Goal: Task Accomplishment & Management: Manage account settings

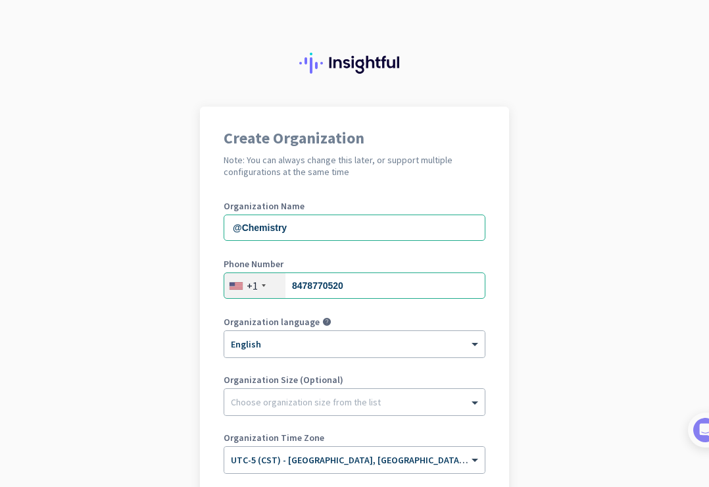
scroll to position [146, 0]
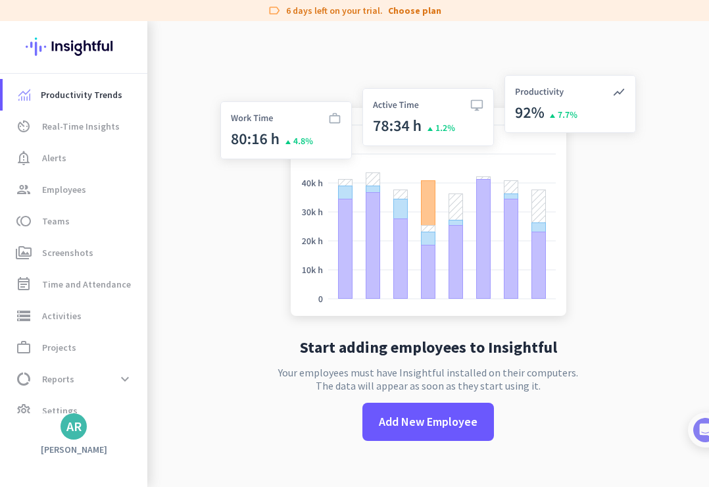
click at [72, 424] on div "AR" at bounding box center [73, 426] width 15 height 13
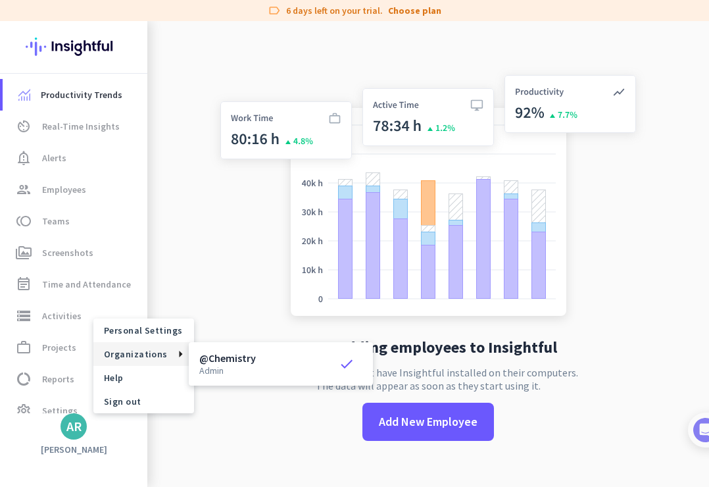
click at [47, 345] on div at bounding box center [354, 243] width 709 height 487
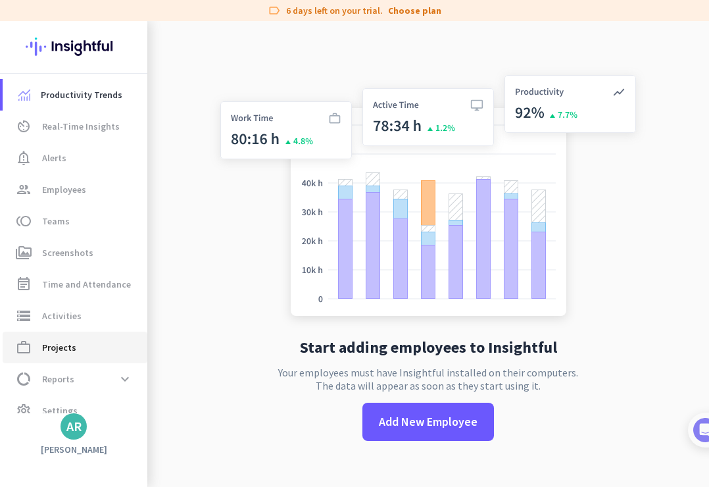
click at [47, 345] on span "Projects" at bounding box center [59, 347] width 34 height 16
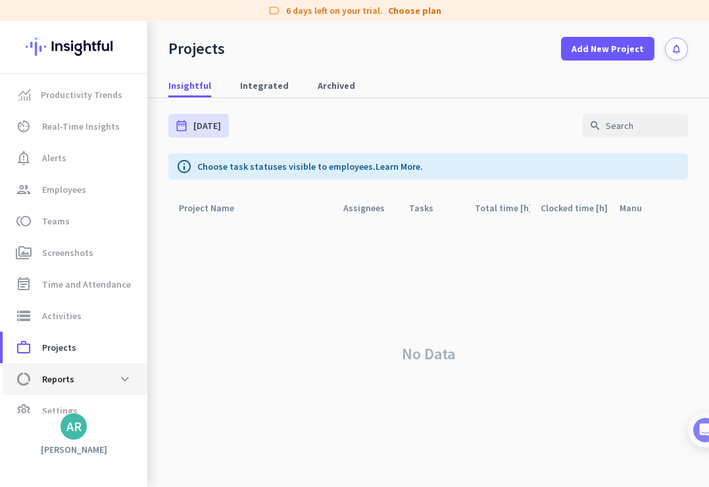
click at [47, 379] on span "Reports" at bounding box center [58, 379] width 32 height 16
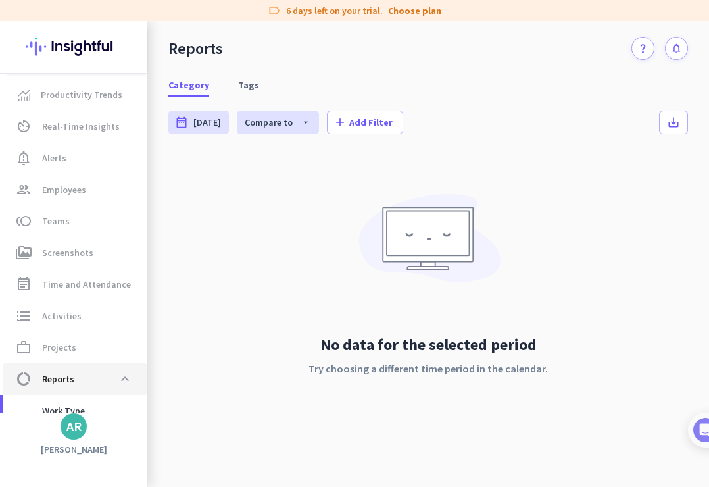
scroll to position [139, 0]
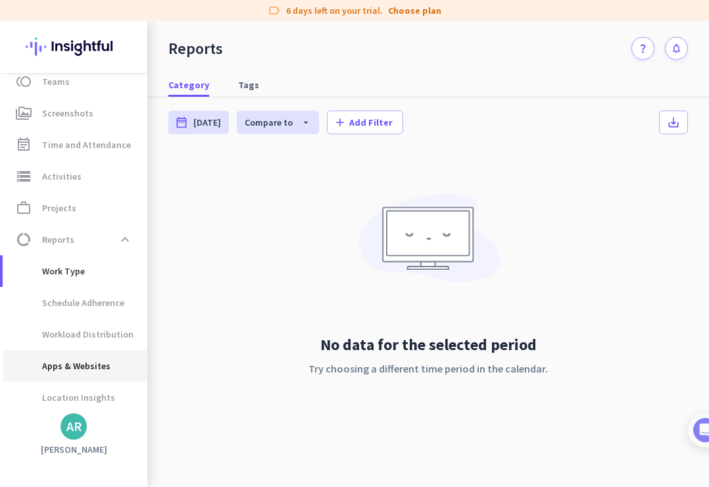
click at [64, 364] on span "Apps & Websites" at bounding box center [61, 366] width 97 height 32
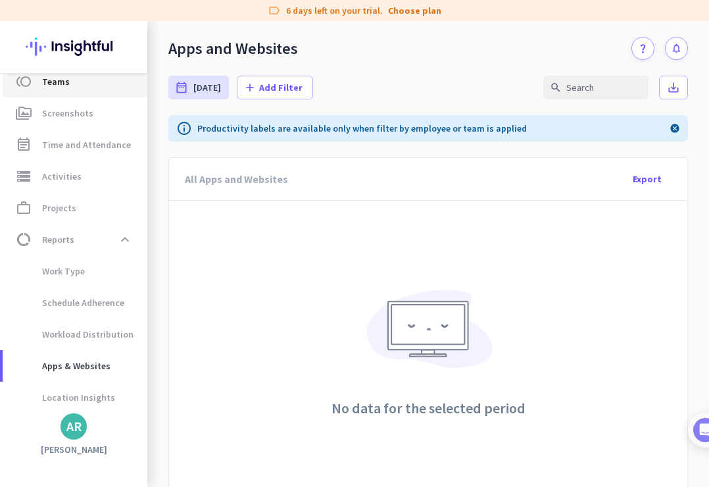
click at [64, 80] on span "Teams" at bounding box center [56, 82] width 28 height 16
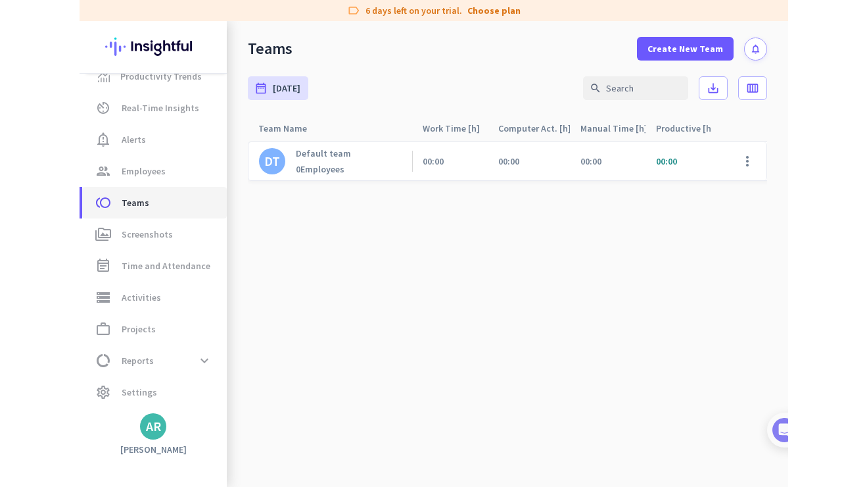
scroll to position [18, 0]
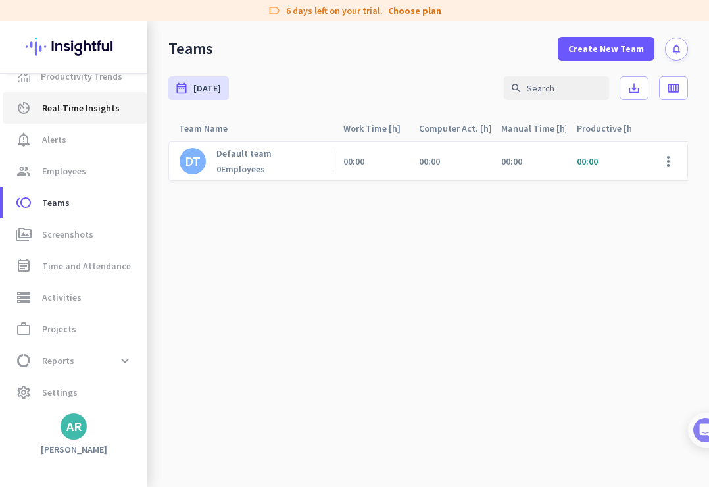
click at [64, 105] on span "Real-Time Insights" at bounding box center [81, 108] width 78 height 16
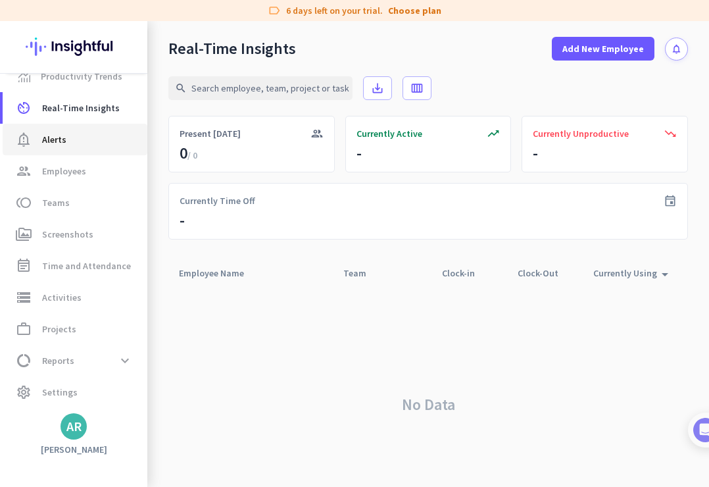
click at [65, 144] on span "notification_important Alerts" at bounding box center [75, 140] width 124 height 16
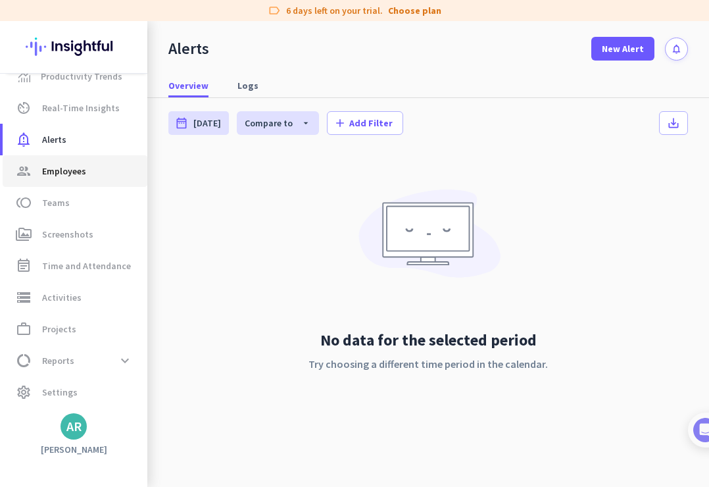
click at [69, 166] on span "Employees" at bounding box center [64, 171] width 44 height 16
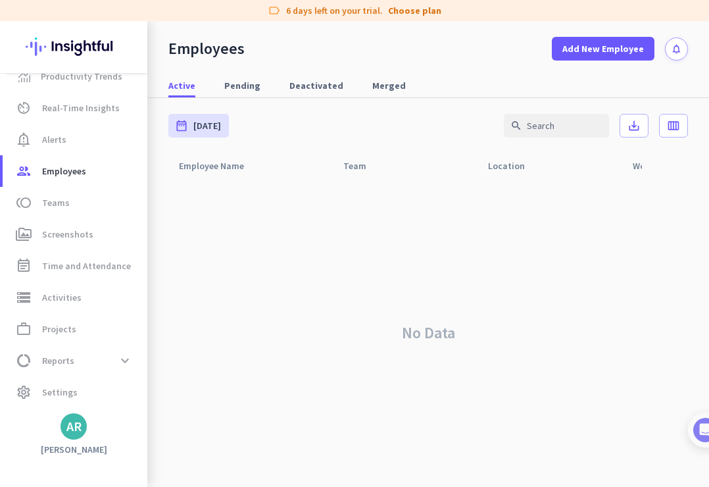
click at [78, 426] on div "AR" at bounding box center [73, 426] width 15 height 13
click at [139, 328] on span "Personal Settings" at bounding box center [144, 330] width 80 height 12
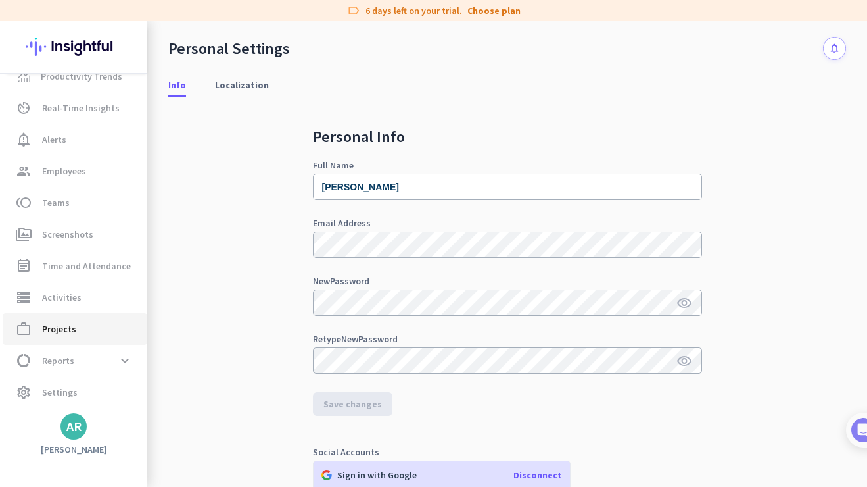
click at [62, 324] on span "Projects" at bounding box center [59, 329] width 34 height 16
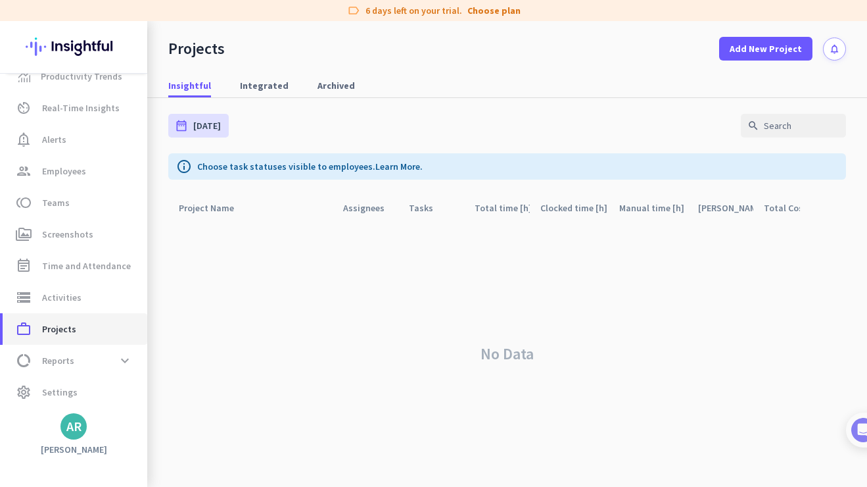
click at [62, 324] on span "Projects" at bounding box center [59, 329] width 34 height 16
click at [708, 45] on span "Add New Project" at bounding box center [766, 48] width 72 height 13
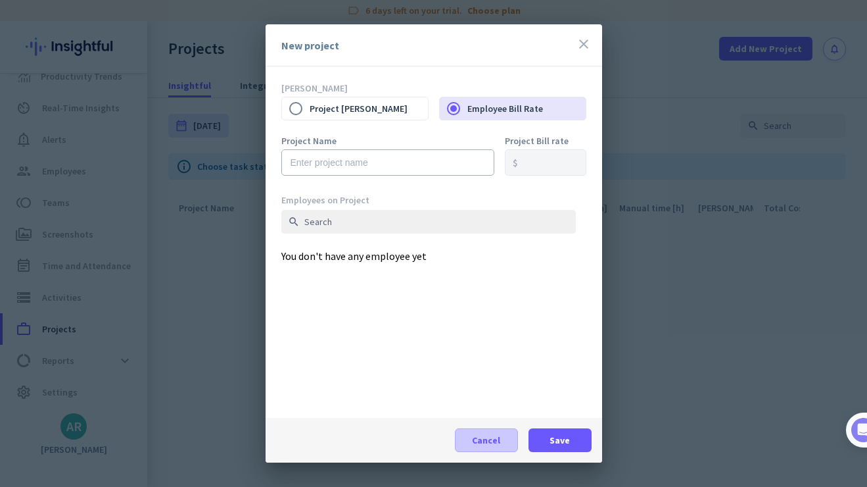
click at [486, 435] on span "Cancel" at bounding box center [486, 439] width 28 height 13
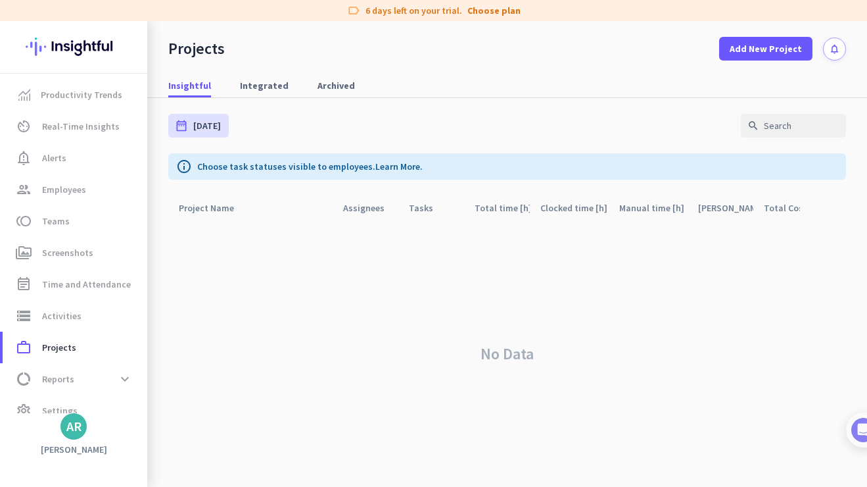
click at [76, 46] on img at bounding box center [74, 46] width 96 height 51
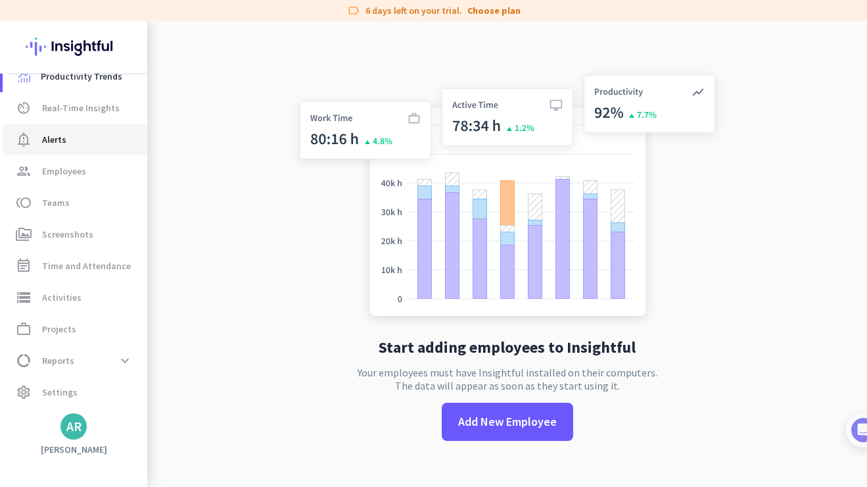
scroll to position [18, 0]
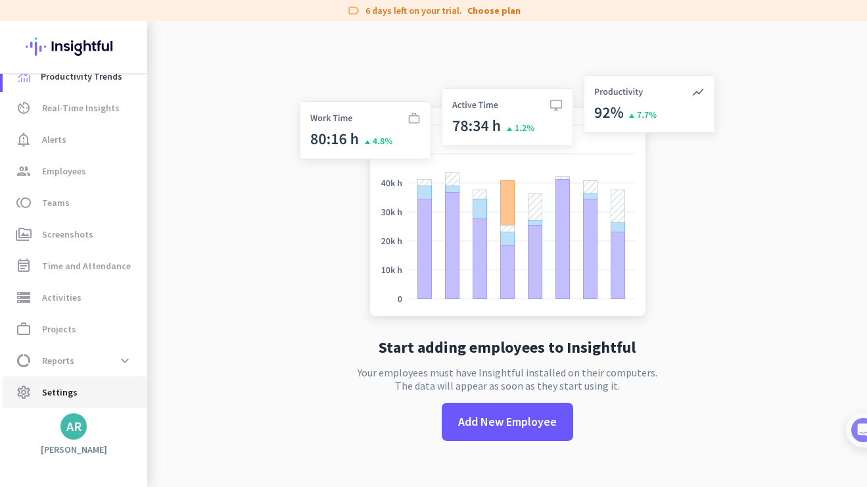
click at [53, 389] on span "Settings" at bounding box center [60, 392] width 36 height 16
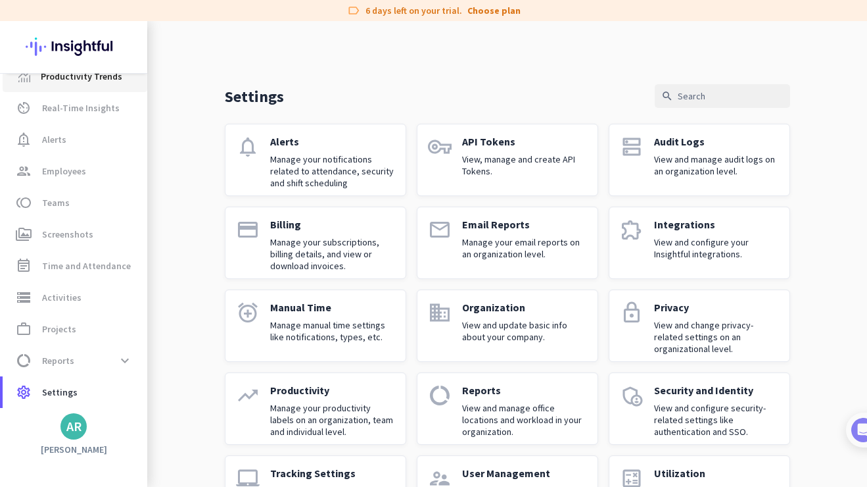
scroll to position [18, 0]
